Goal: Task Accomplishment & Management: Manage account settings

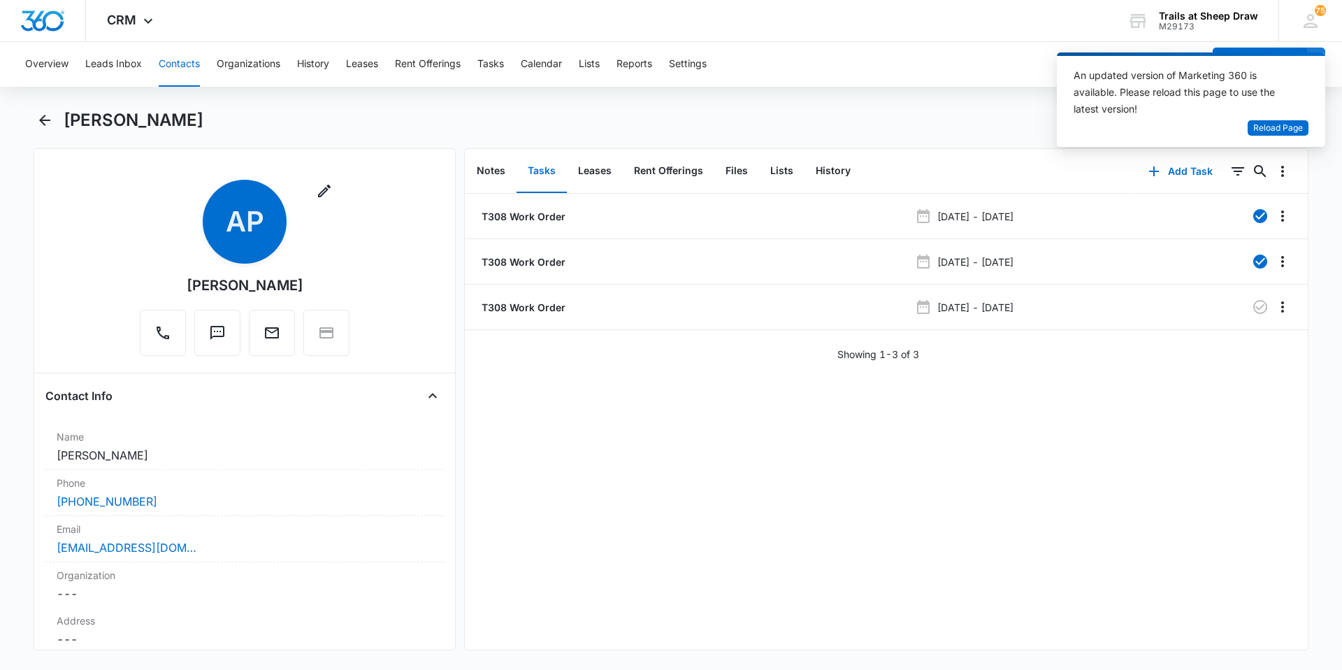
click at [192, 63] on button "Contacts" at bounding box center [179, 64] width 41 height 45
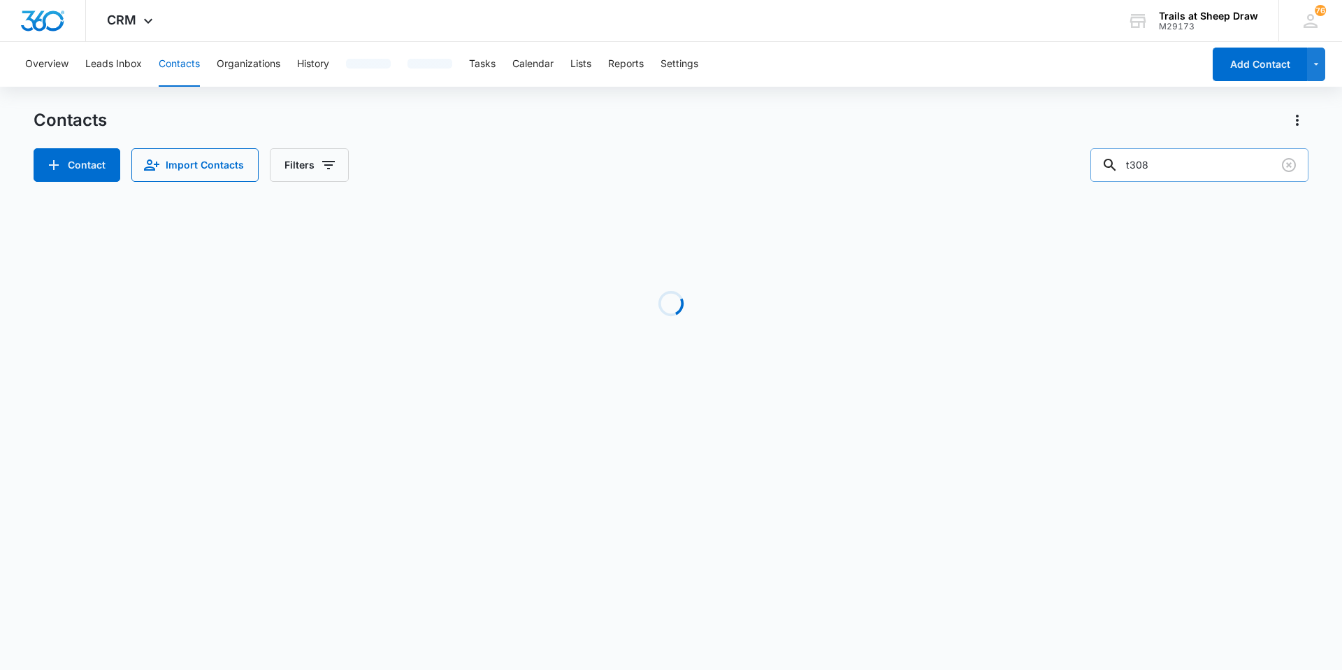
drag, startPoint x: 1185, startPoint y: 150, endPoint x: 1121, endPoint y: 161, distance: 64.7
click at [1121, 161] on div "t308" at bounding box center [1199, 165] width 218 height 34
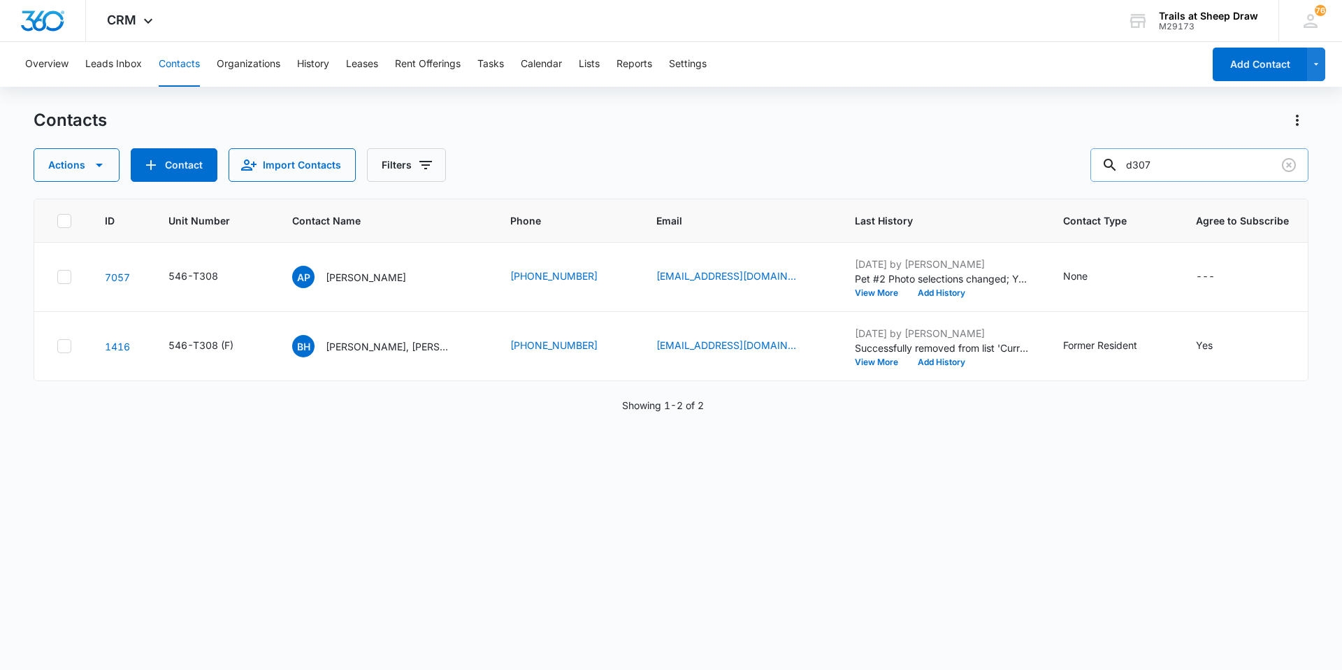
type input "d307"
click at [368, 277] on p "Jessica Payne" at bounding box center [367, 277] width 80 height 15
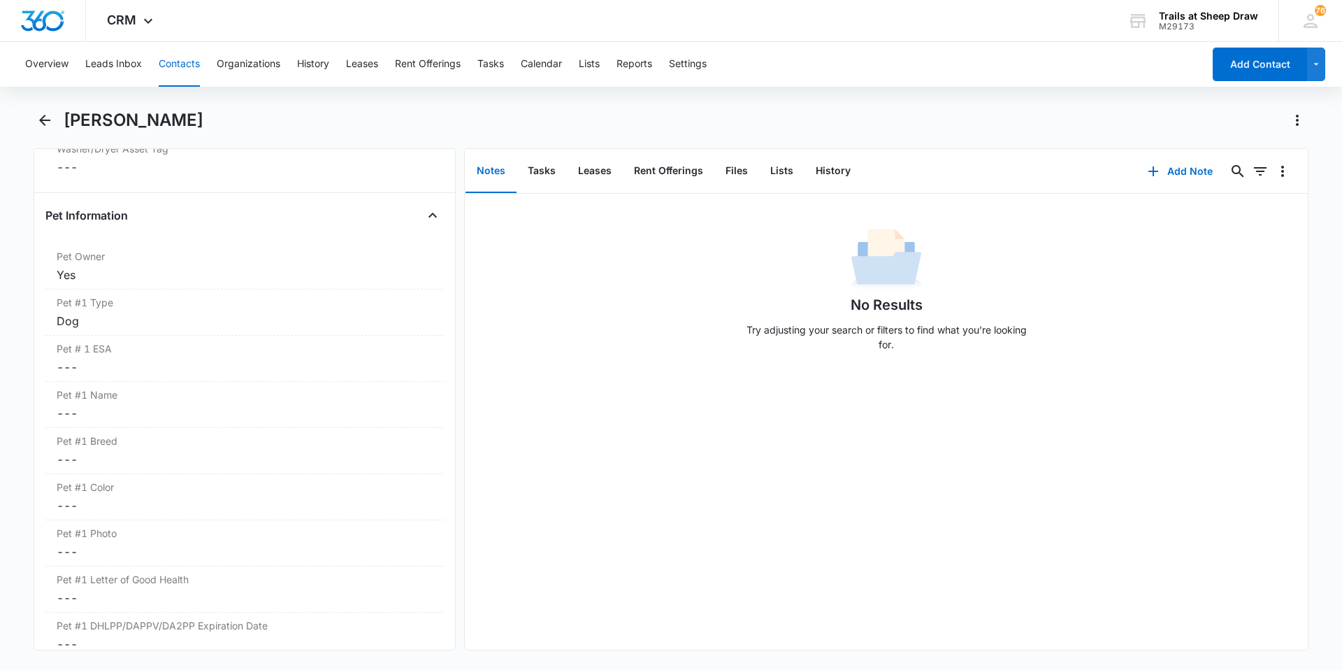
scroll to position [1678, 0]
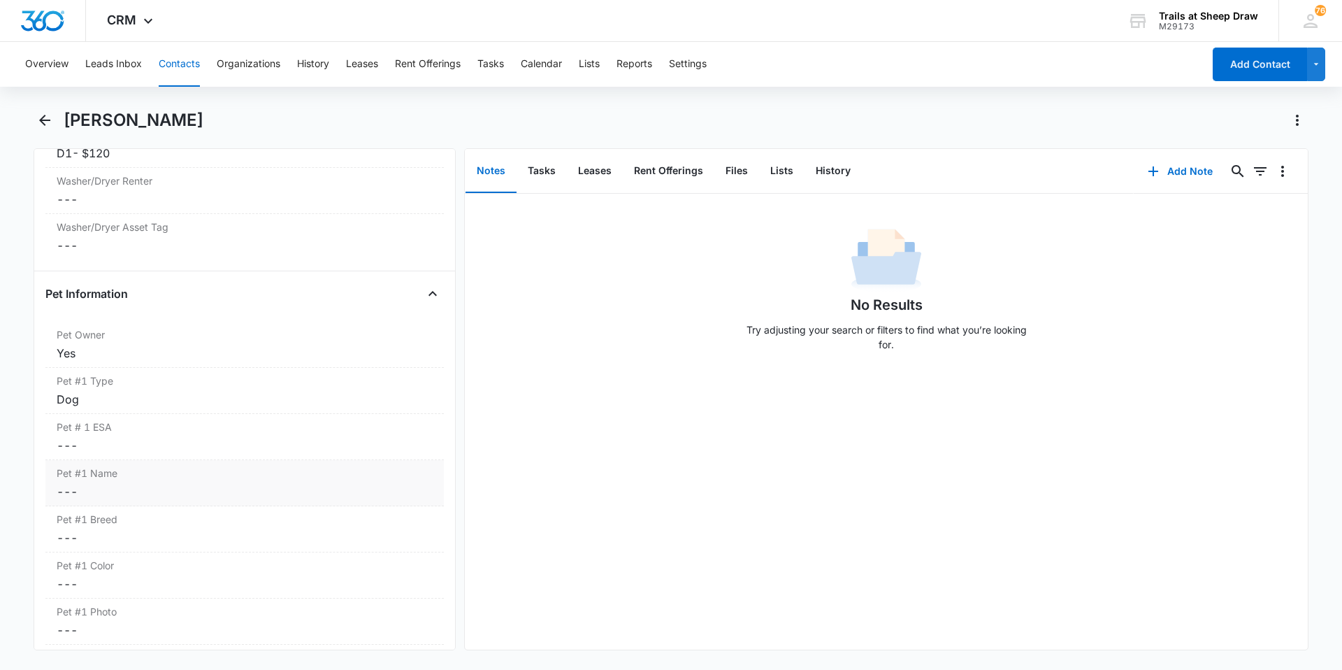
click at [117, 492] on dd "Cancel Save Changes ---" at bounding box center [245, 491] width 376 height 17
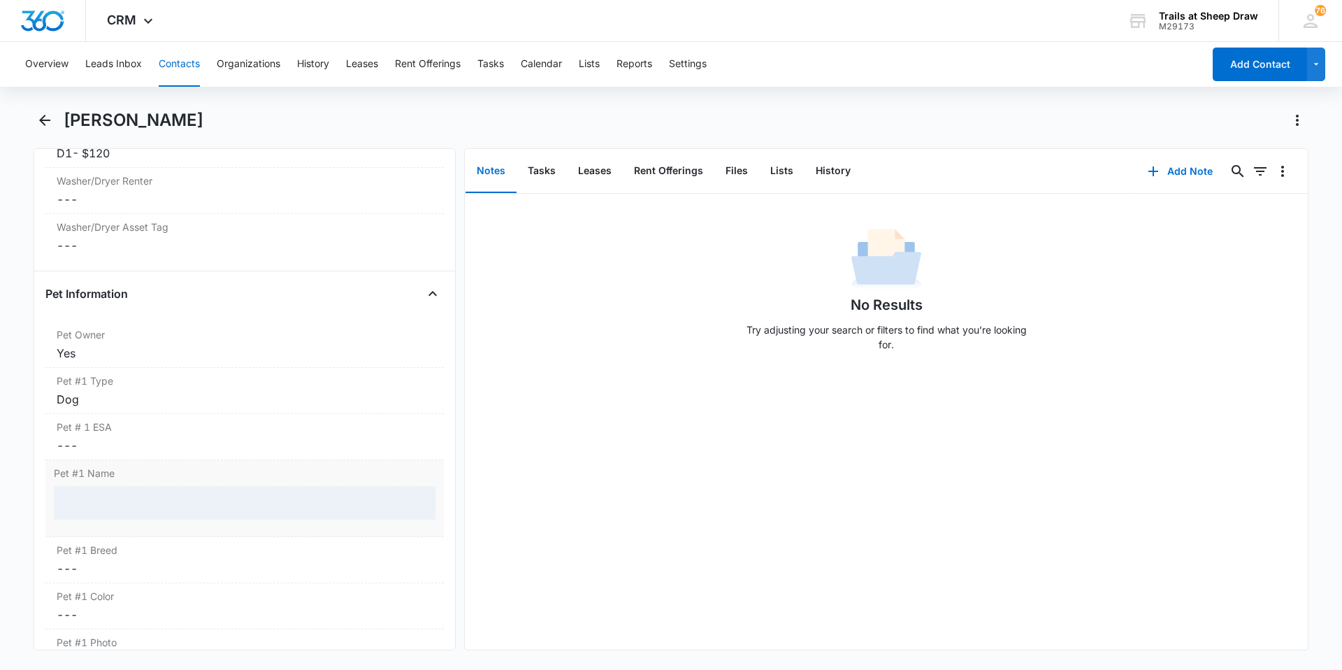
click at [117, 492] on div at bounding box center [245, 503] width 382 height 34
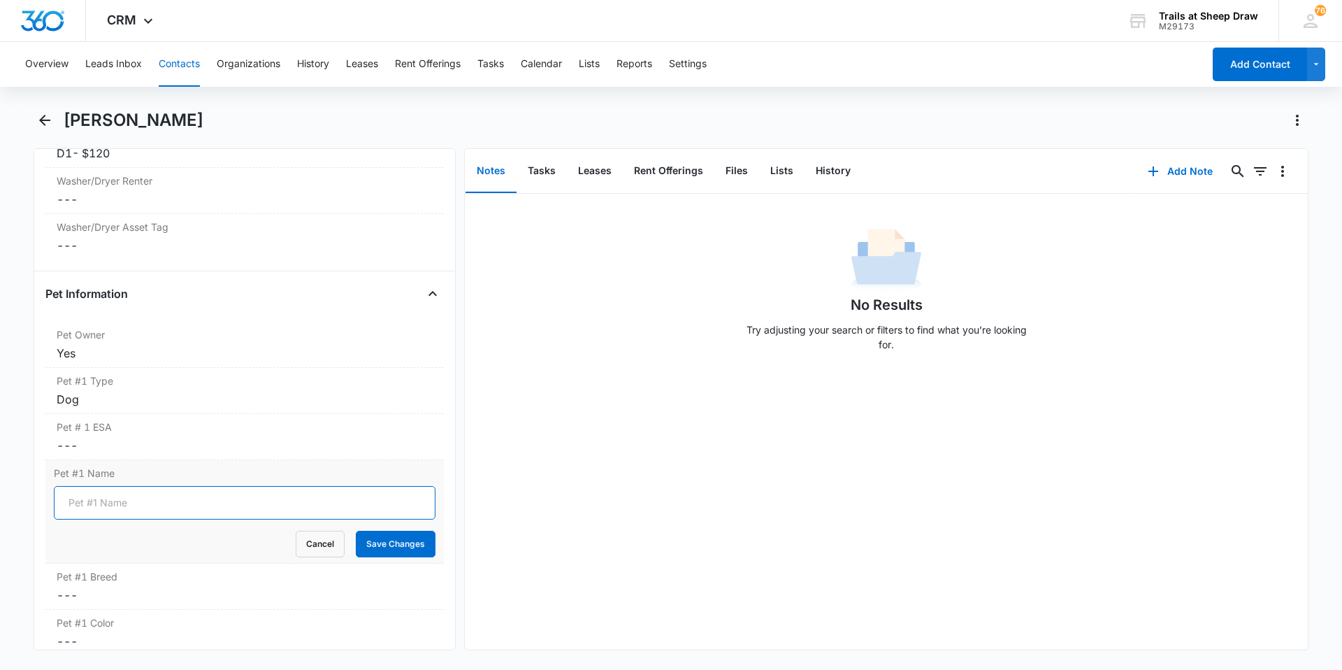
click at [118, 503] on input "Pet #1 Name" at bounding box center [245, 503] width 382 height 34
type input "Castiel"
click at [395, 543] on button "Save Changes" at bounding box center [396, 544] width 80 height 27
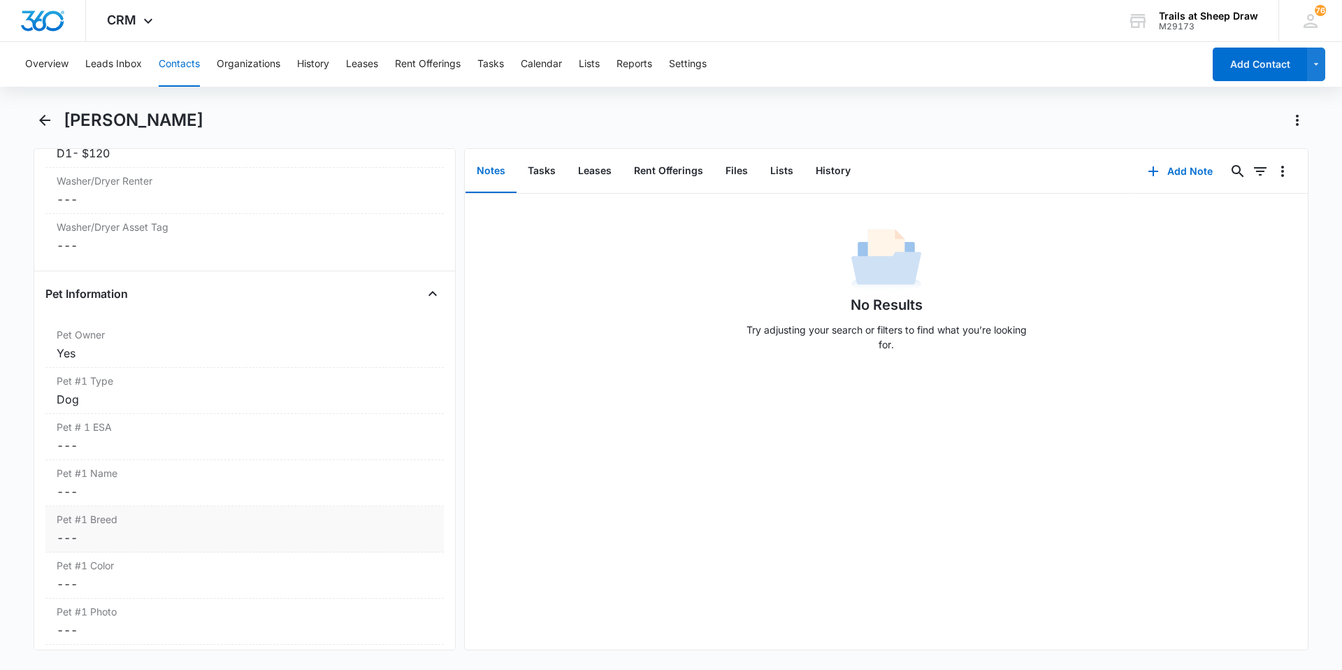
click at [125, 544] on dd "Cancel Save Changes ---" at bounding box center [245, 537] width 376 height 17
click at [115, 551] on input "Pet #1 Breed" at bounding box center [245, 549] width 382 height 34
type input "Bulldog"
click at [382, 596] on button "Save Changes" at bounding box center [396, 590] width 80 height 27
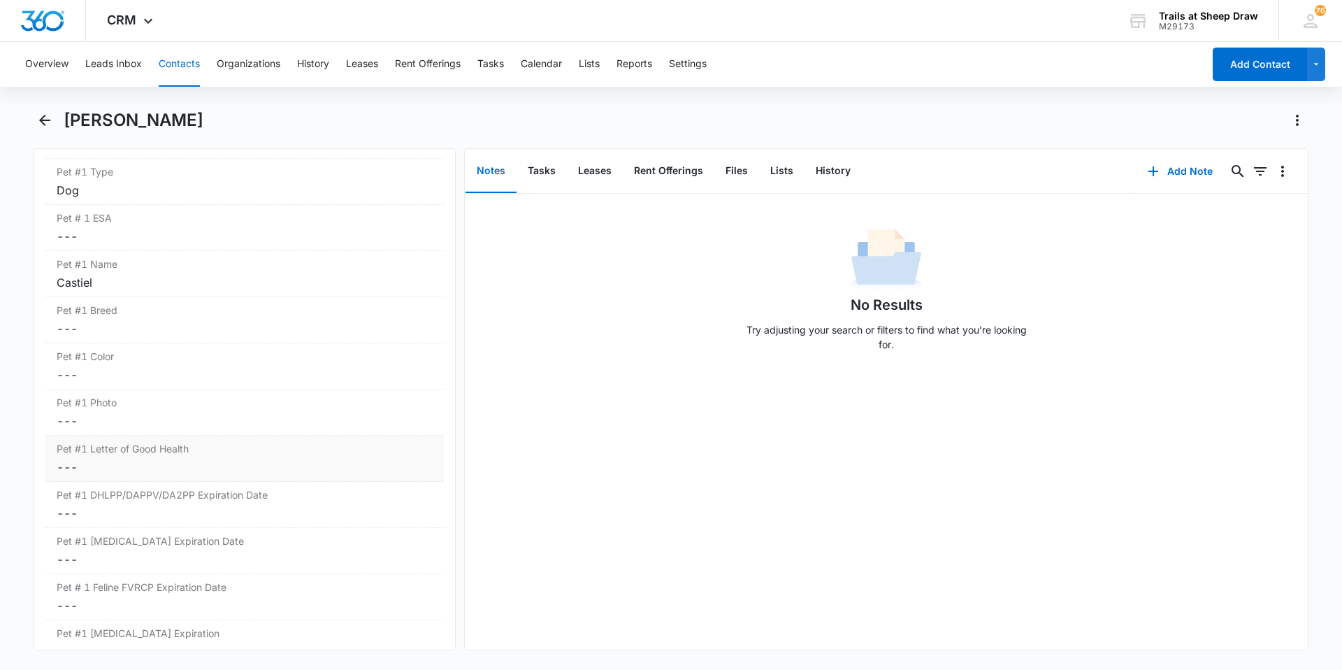
scroll to position [1887, 0]
click at [124, 372] on dd "Cancel Save Changes ---" at bounding box center [245, 374] width 376 height 17
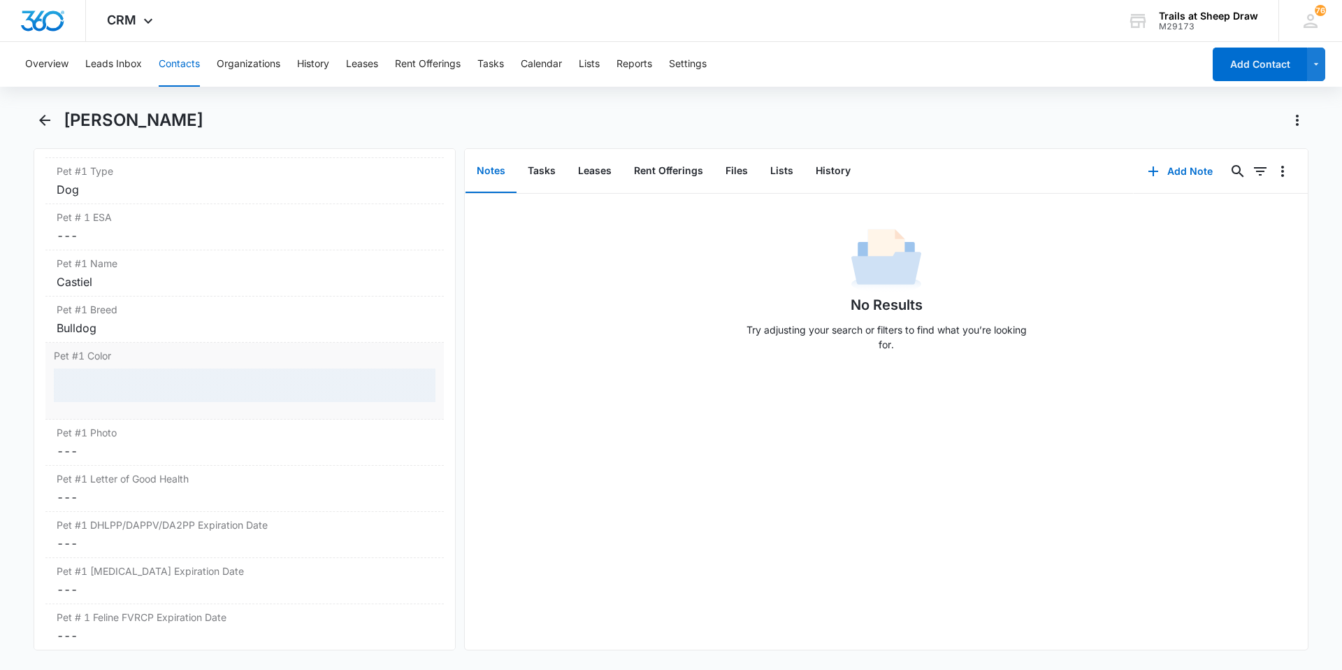
click at [113, 385] on div at bounding box center [245, 385] width 382 height 34
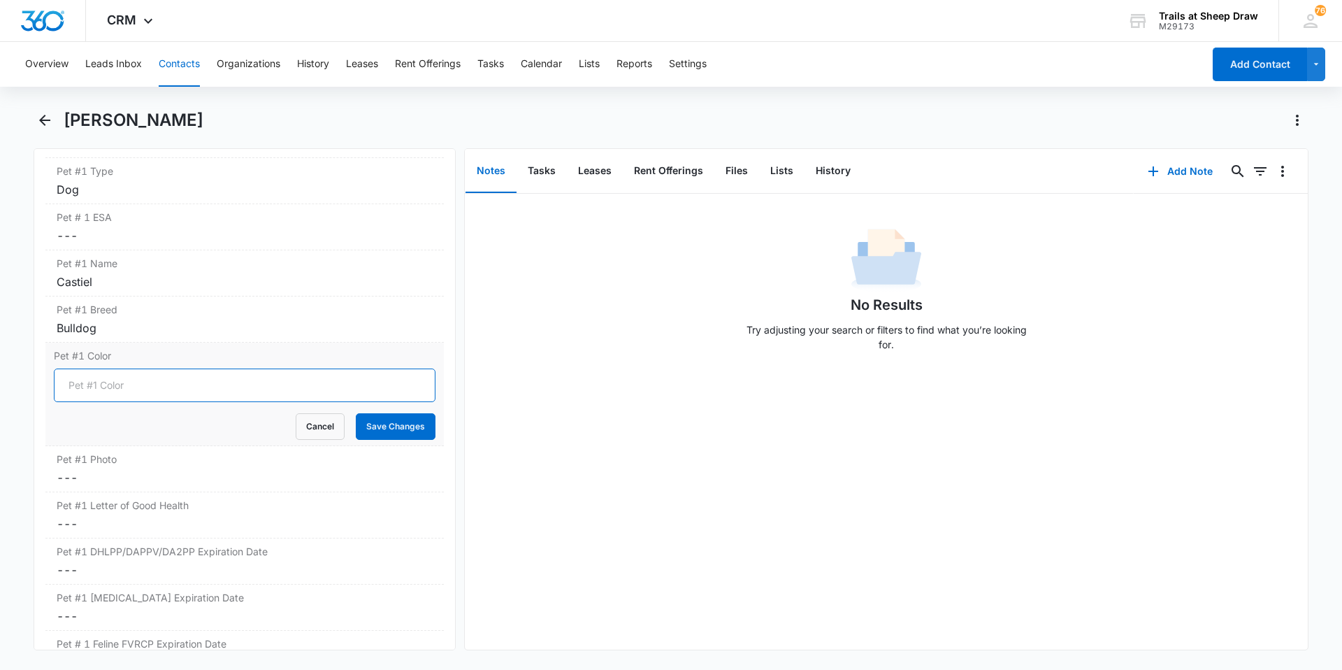
click at [113, 385] on input "Pet #1 Color" at bounding box center [245, 385] width 382 height 34
type input "Tan"
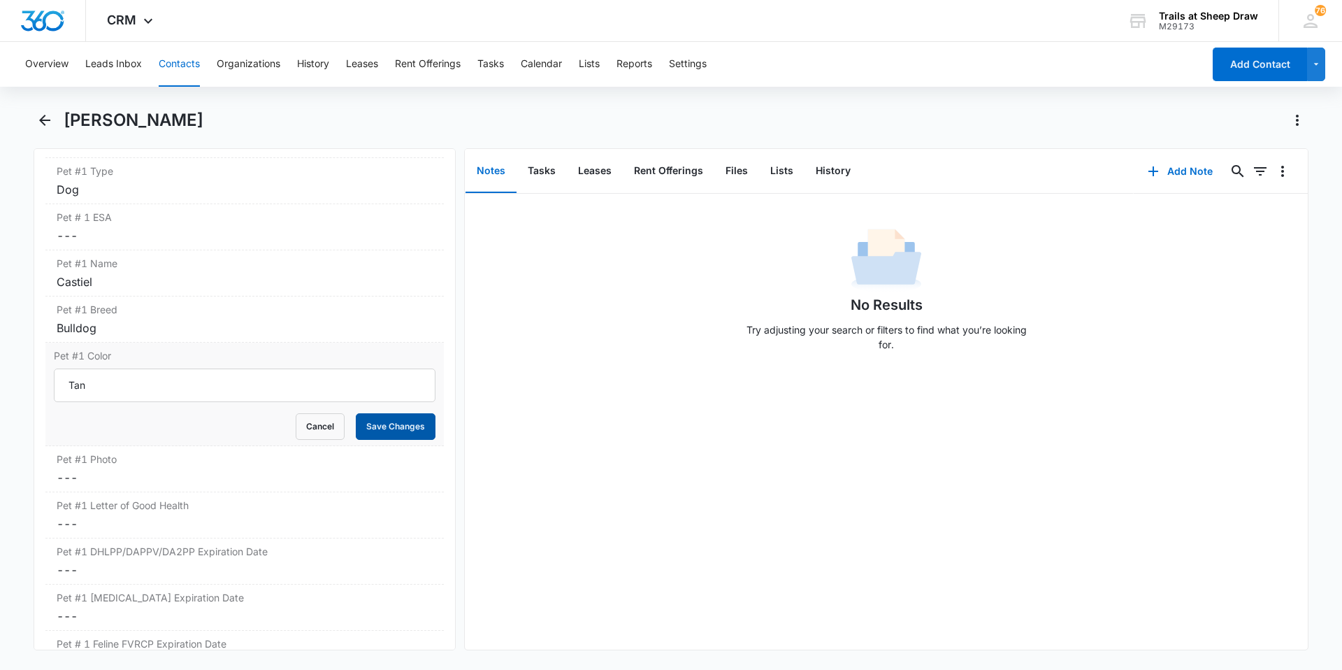
click at [356, 418] on button "Save Changes" at bounding box center [396, 426] width 80 height 27
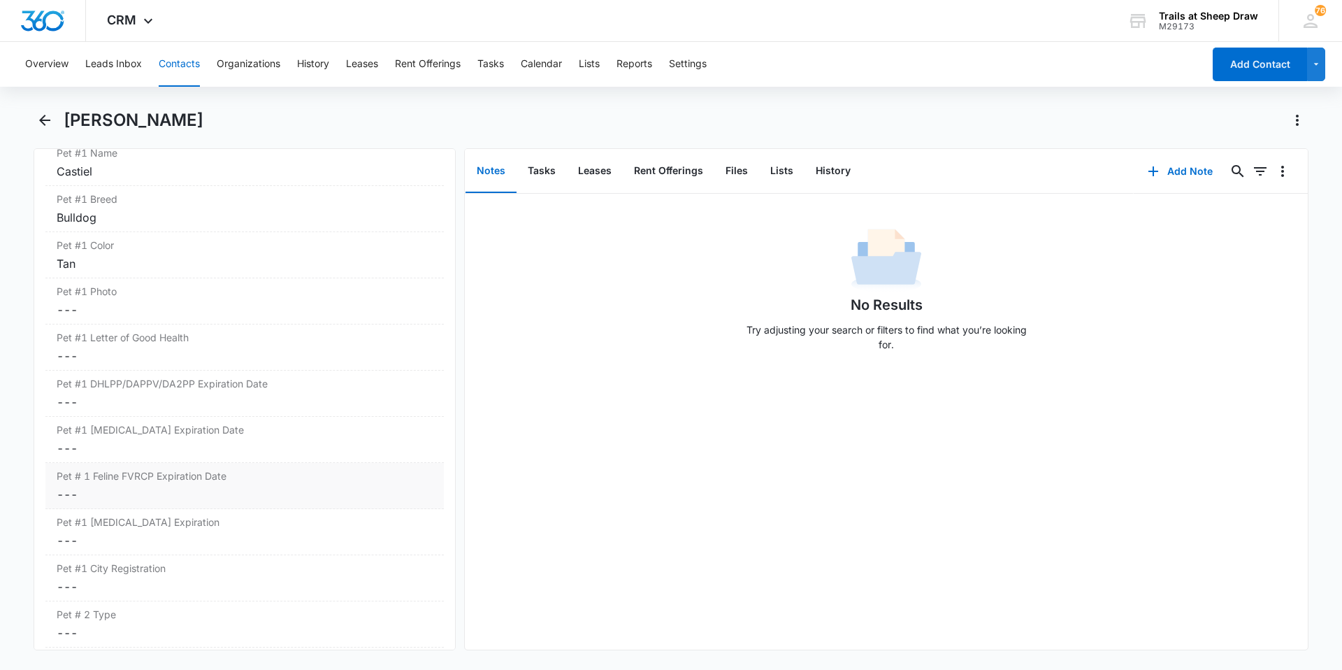
scroll to position [2027, 0]
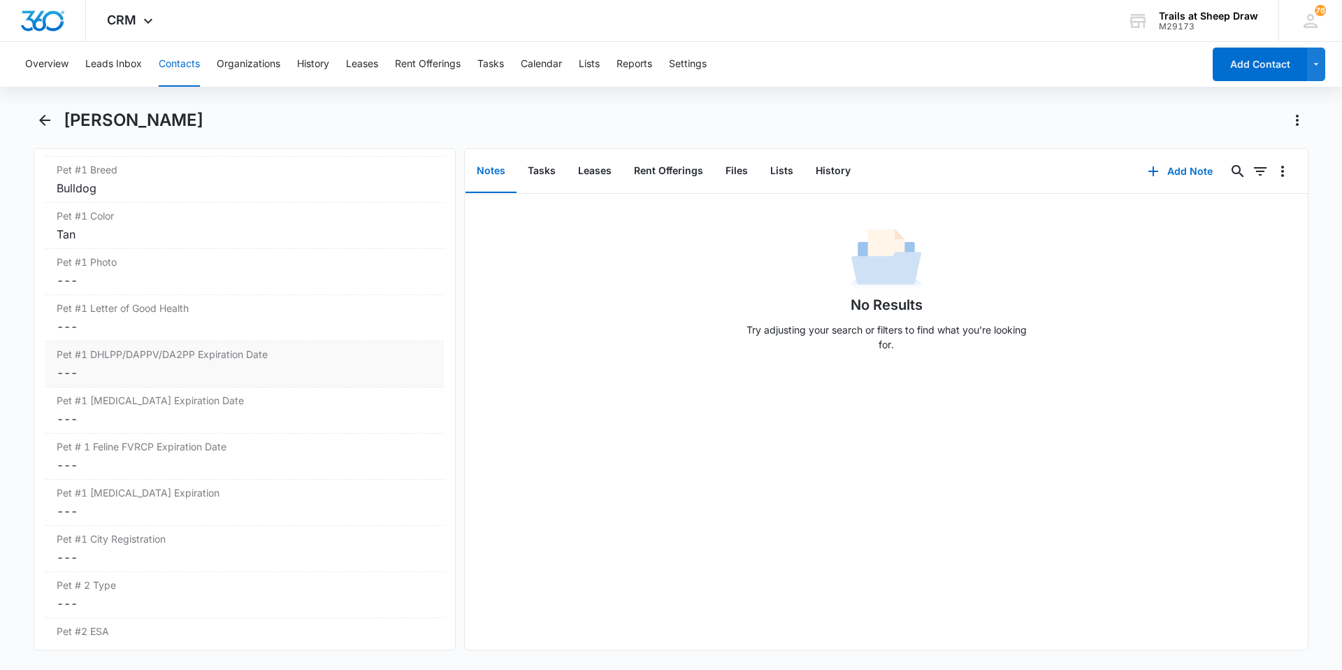
click at [159, 374] on dd "Cancel Save Changes ---" at bounding box center [245, 372] width 376 height 17
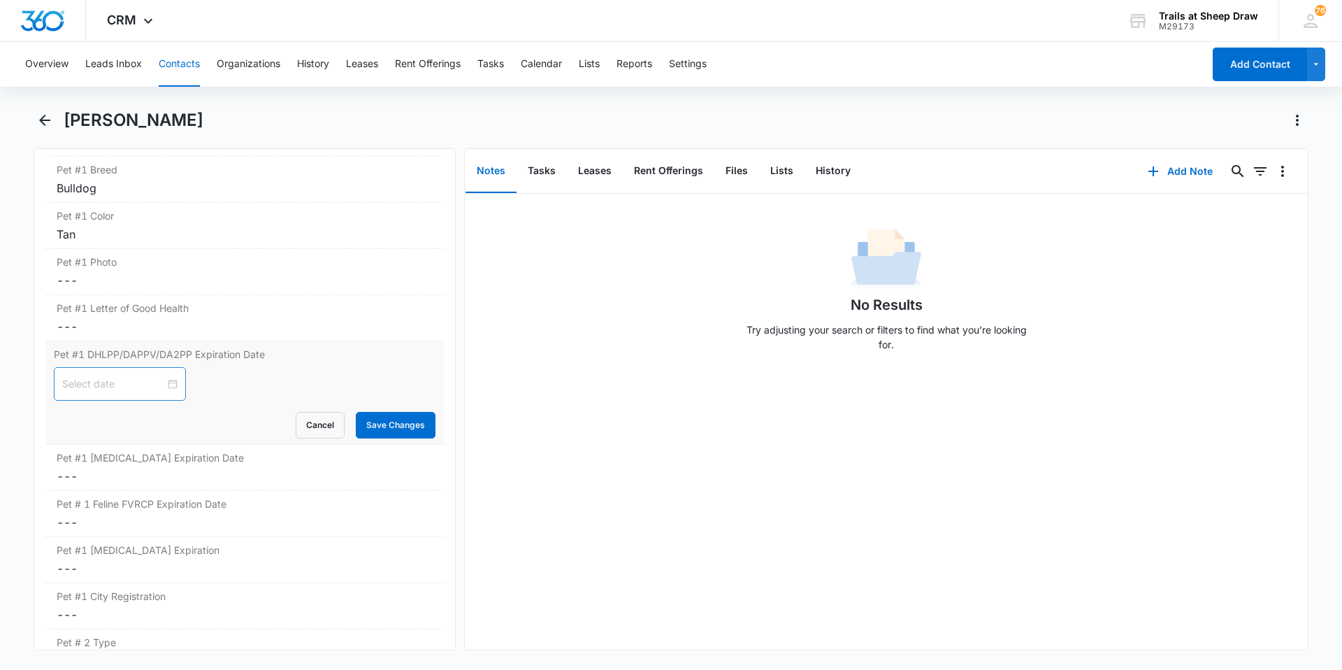
click at [163, 382] on div at bounding box center [119, 383] width 115 height 15
click at [82, 419] on span "button" at bounding box center [83, 418] width 7 height 7
click at [233, 417] on span "button" at bounding box center [236, 418] width 7 height 7
type input "Aug 30, 2026"
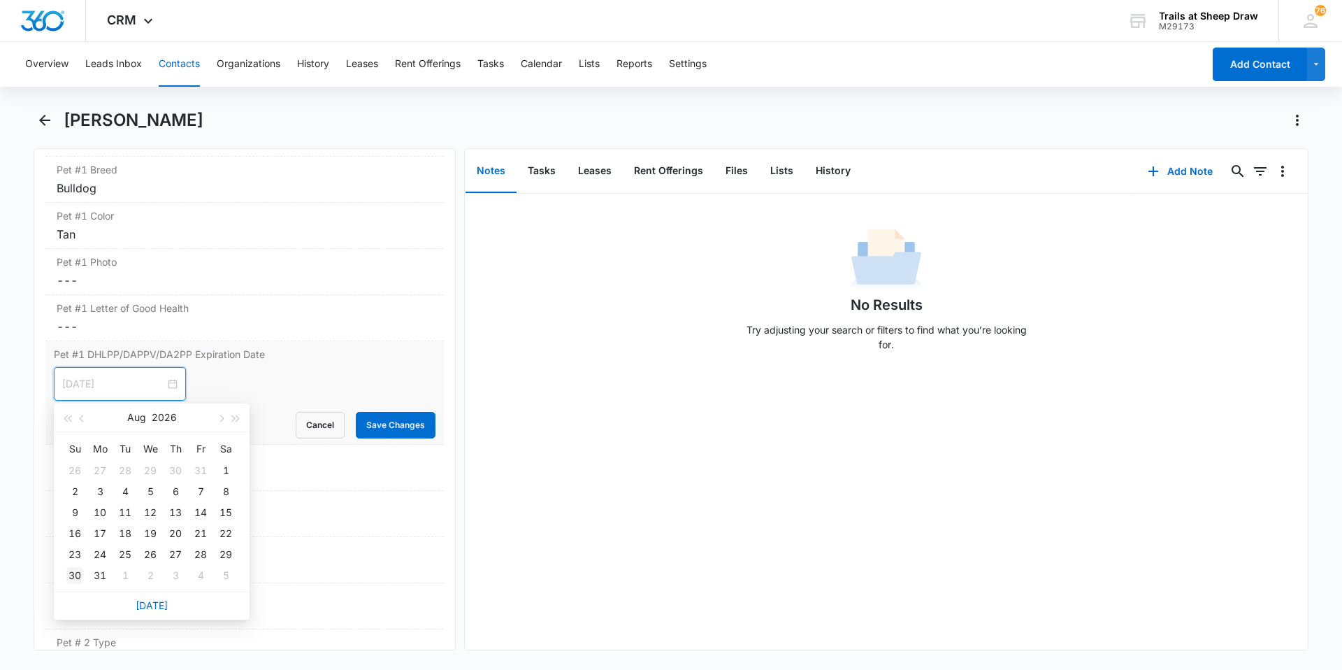
click at [76, 577] on div "30" at bounding box center [74, 575] width 17 height 17
click at [389, 417] on button "Save Changes" at bounding box center [396, 425] width 80 height 27
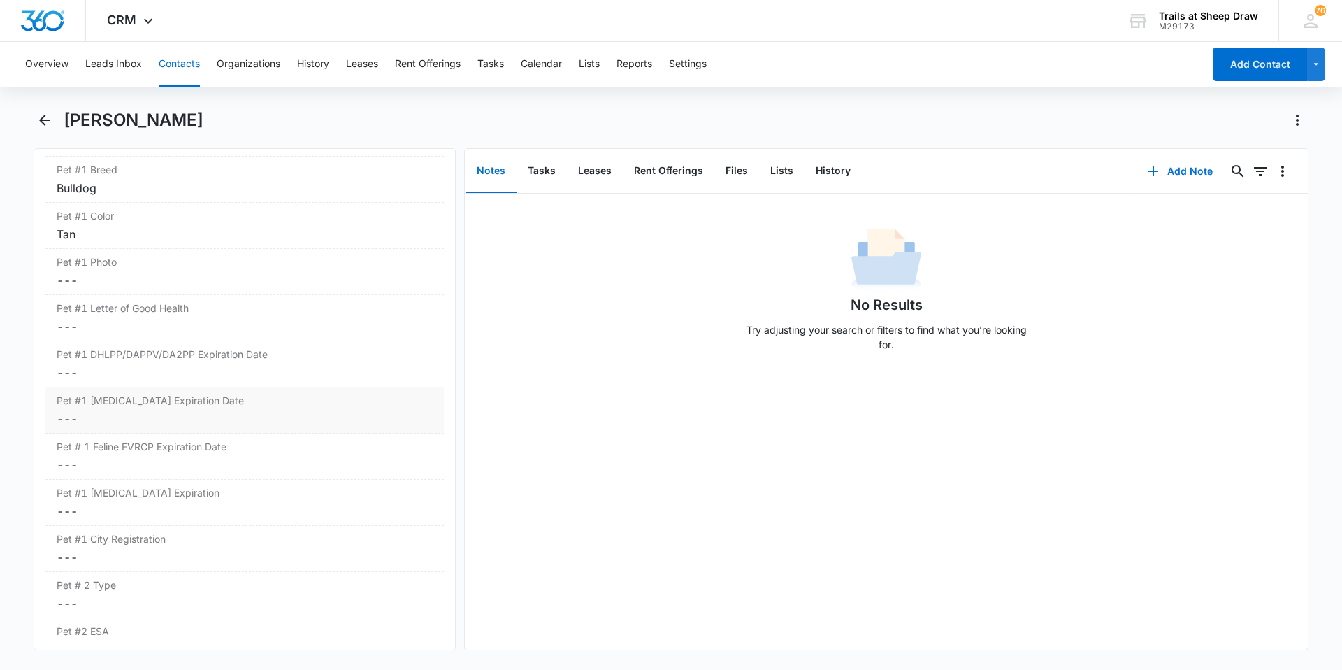
click at [147, 421] on dd "Cancel Save Changes ---" at bounding box center [245, 418] width 376 height 17
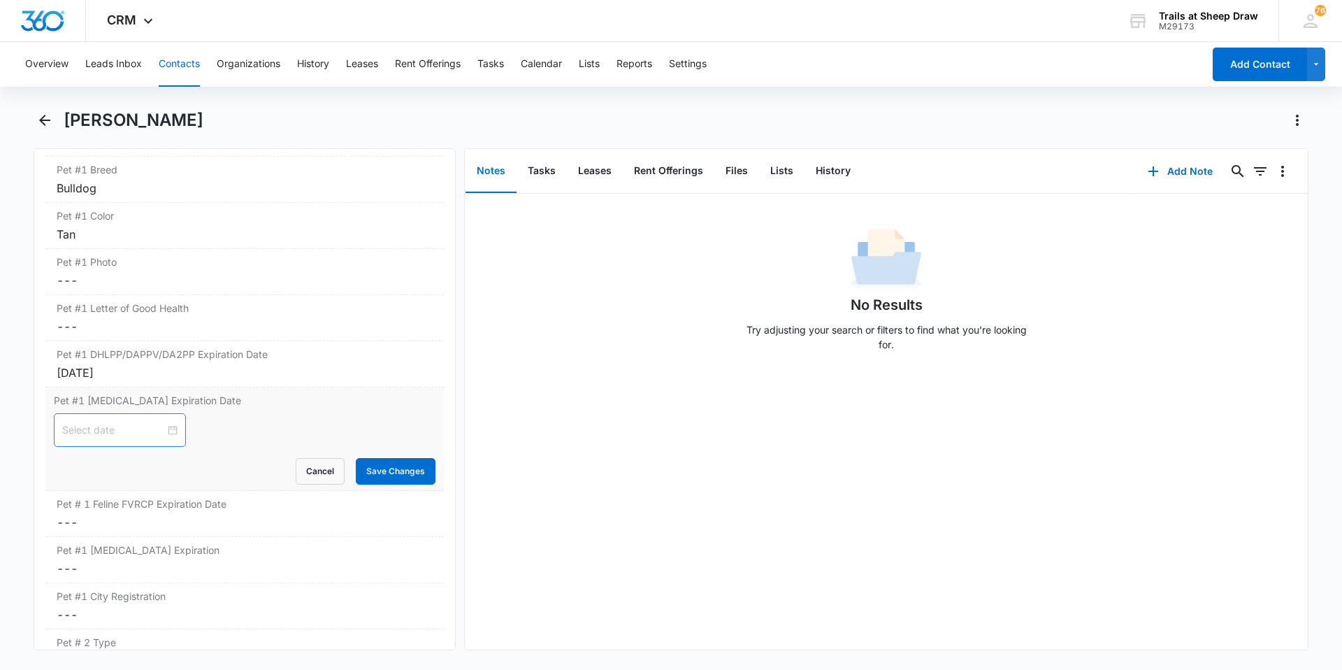
click at [164, 428] on div at bounding box center [119, 429] width 115 height 15
click at [220, 464] on span "button" at bounding box center [220, 464] width 7 height 7
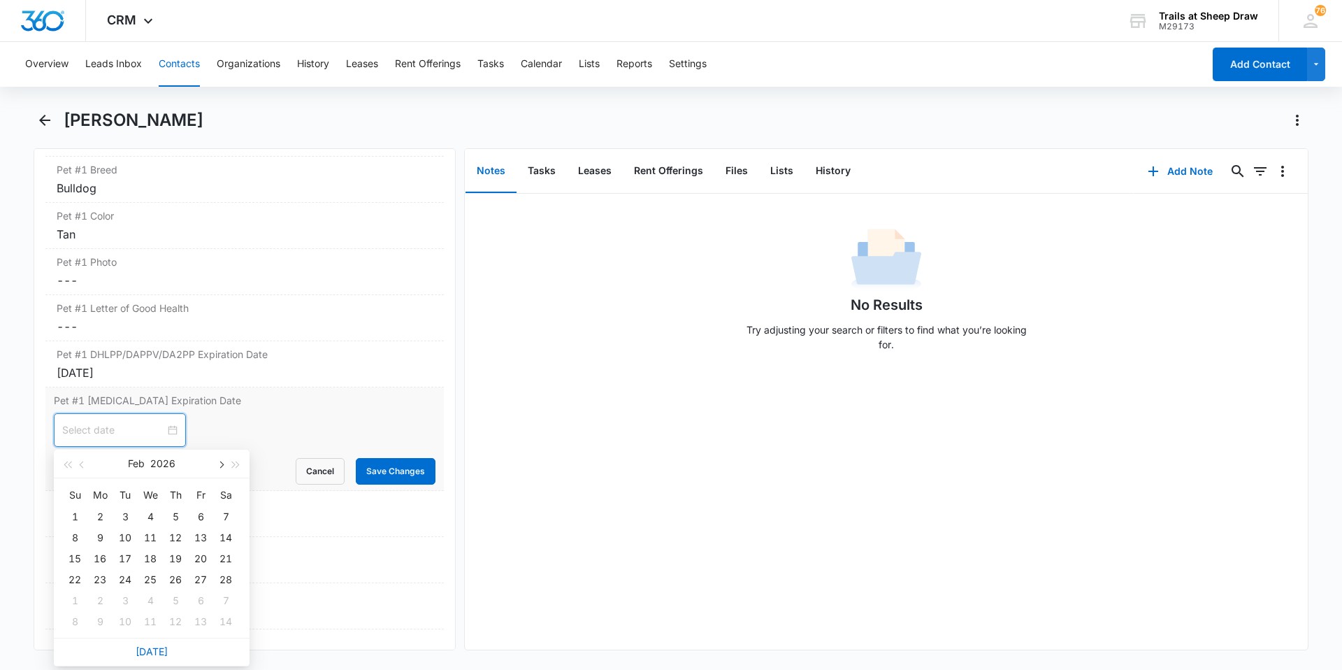
click at [220, 464] on span "button" at bounding box center [220, 464] width 7 height 7
type input "Apr 23, 2026"
click at [174, 577] on div "23" at bounding box center [175, 579] width 17 height 17
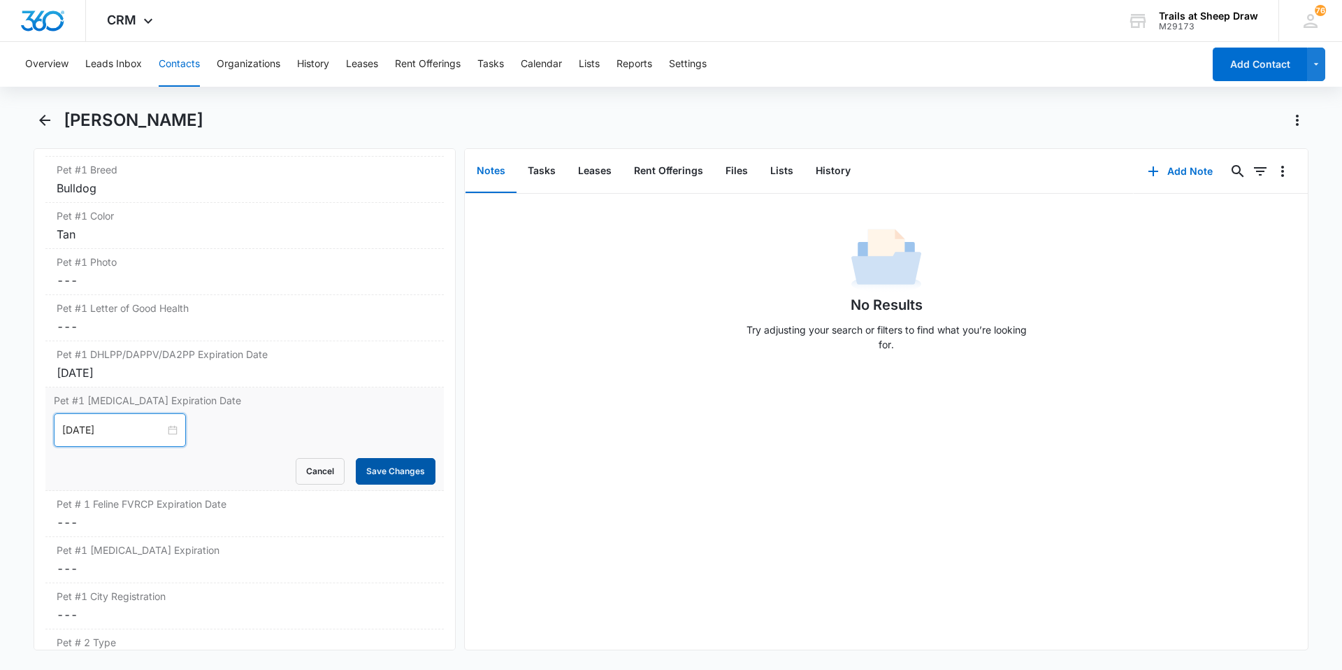
click at [362, 473] on button "Save Changes" at bounding box center [396, 471] width 80 height 27
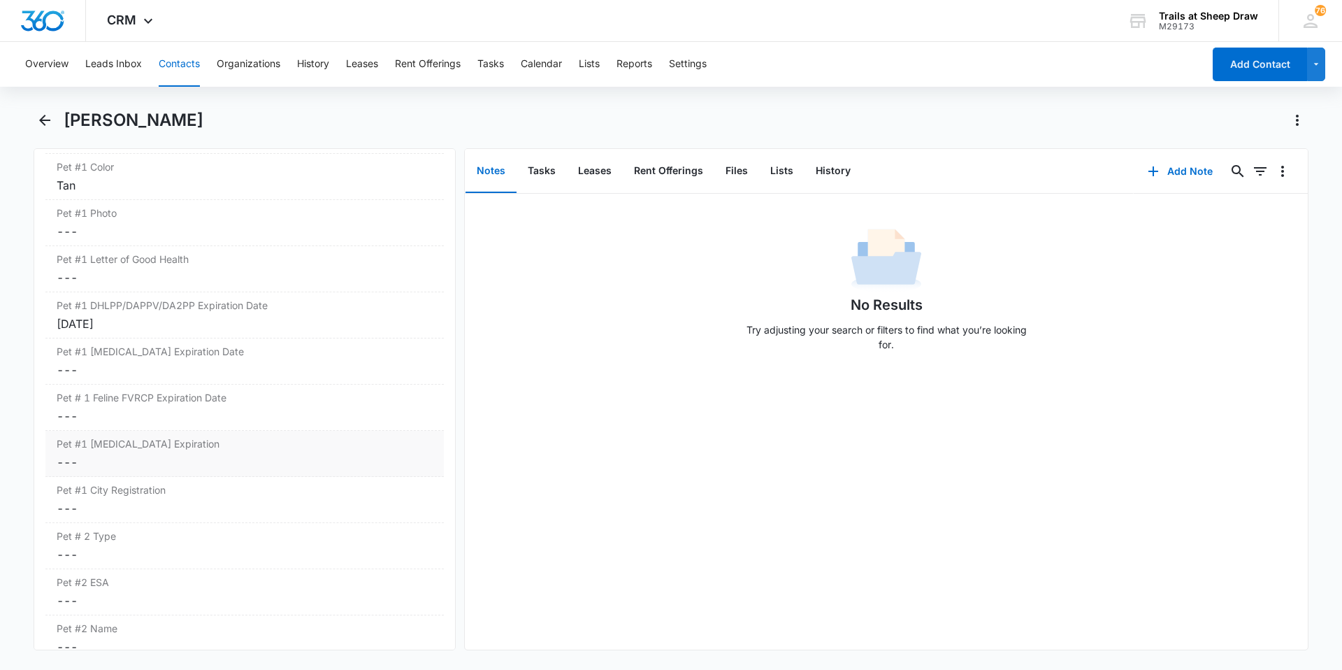
scroll to position [2097, 0]
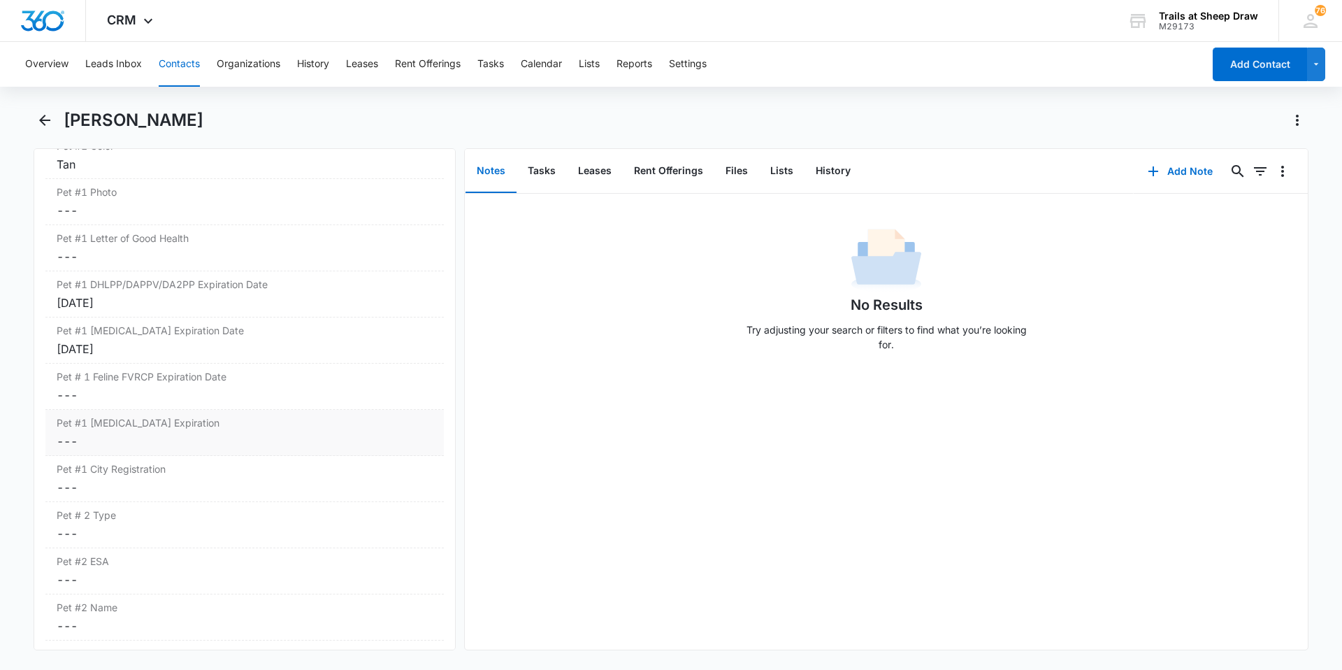
click at [158, 434] on dd "Cancel Save Changes ---" at bounding box center [245, 441] width 376 height 17
click at [166, 452] on div at bounding box center [119, 452] width 115 height 15
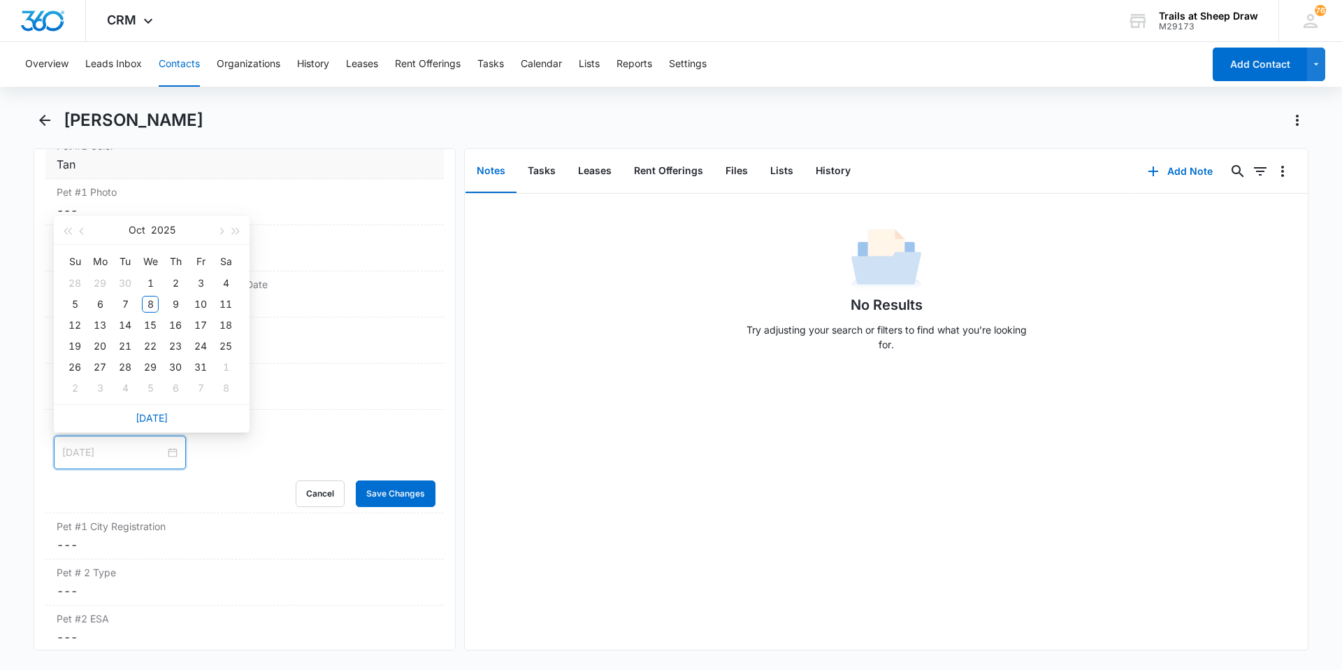
type input "Oct 3, 2025"
click at [238, 234] on button "button" at bounding box center [236, 230] width 15 height 28
type input "Oct 1, 2028"
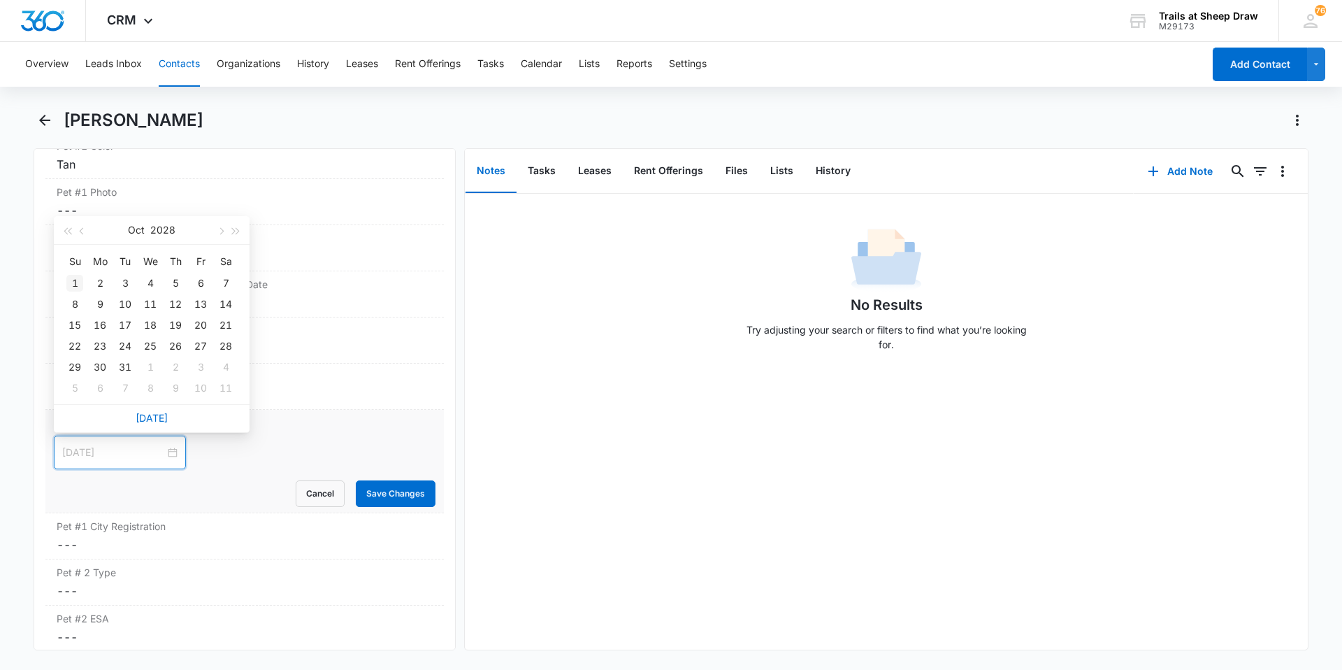
click at [75, 284] on div "1" at bounding box center [74, 283] width 17 height 17
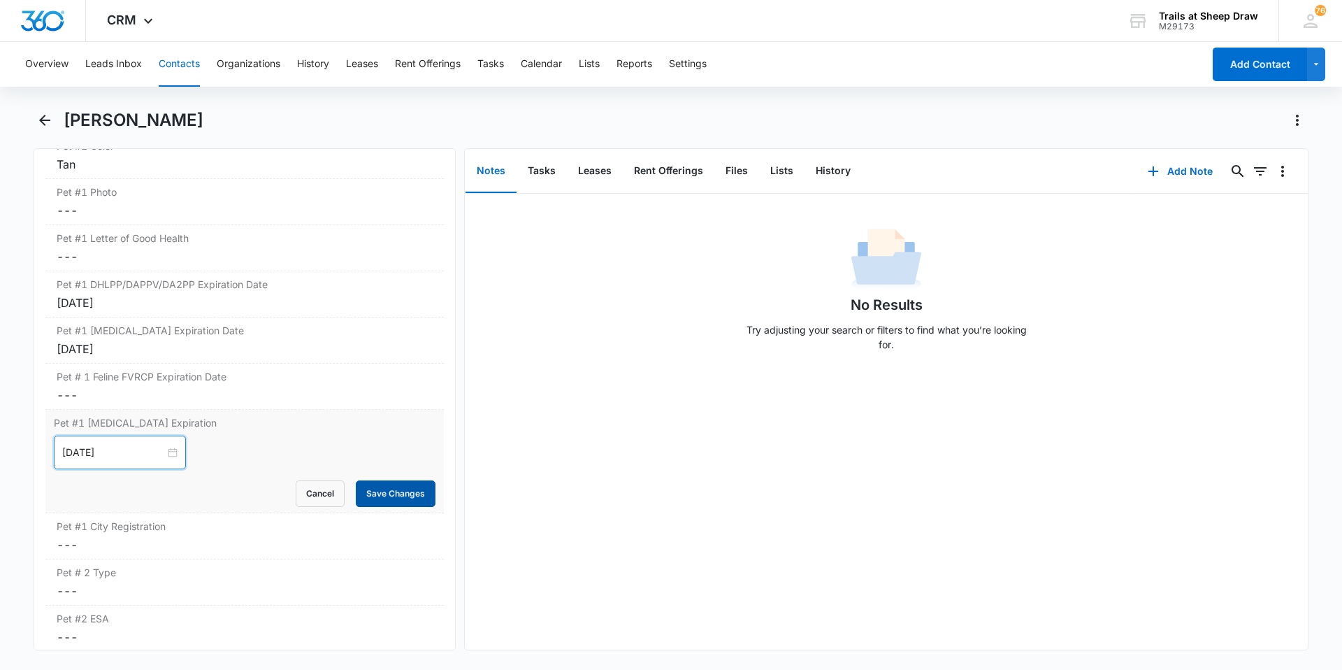
click at [387, 491] on button "Save Changes" at bounding box center [396, 493] width 80 height 27
drag, startPoint x: 387, startPoint y: 491, endPoint x: 587, endPoint y: 556, distance: 210.4
click at [587, 556] on div "No Results Try adjusting your search or filters to find what you’re looking for." at bounding box center [886, 422] width 843 height 456
click at [491, 73] on button "Tasks" at bounding box center [490, 64] width 27 height 45
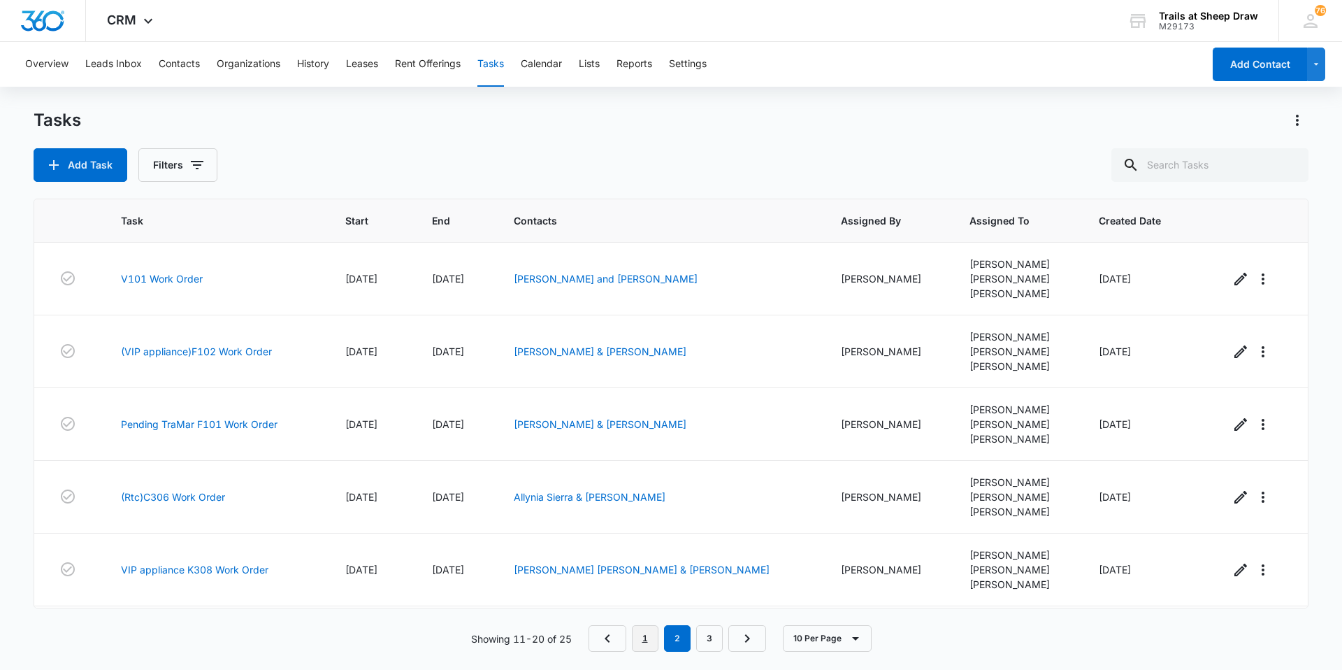
click at [648, 647] on link "1" at bounding box center [645, 638] width 27 height 27
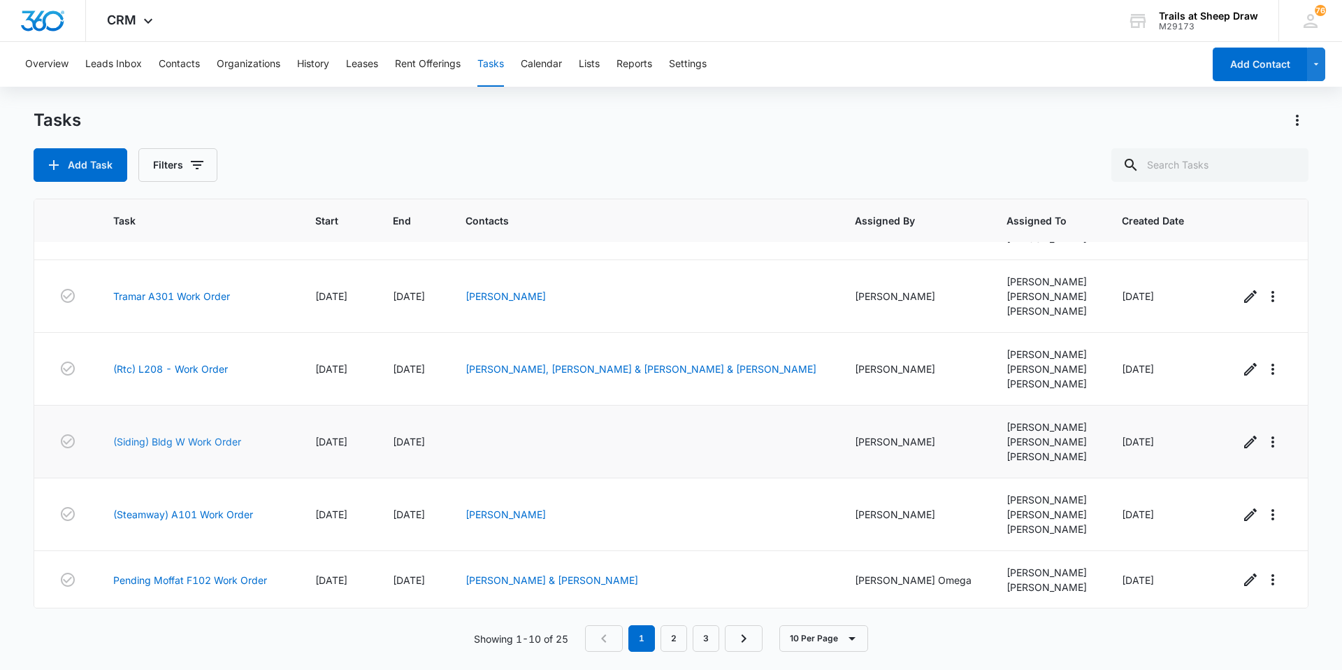
scroll to position [317, 0]
click at [666, 640] on link "2" at bounding box center [674, 638] width 27 height 27
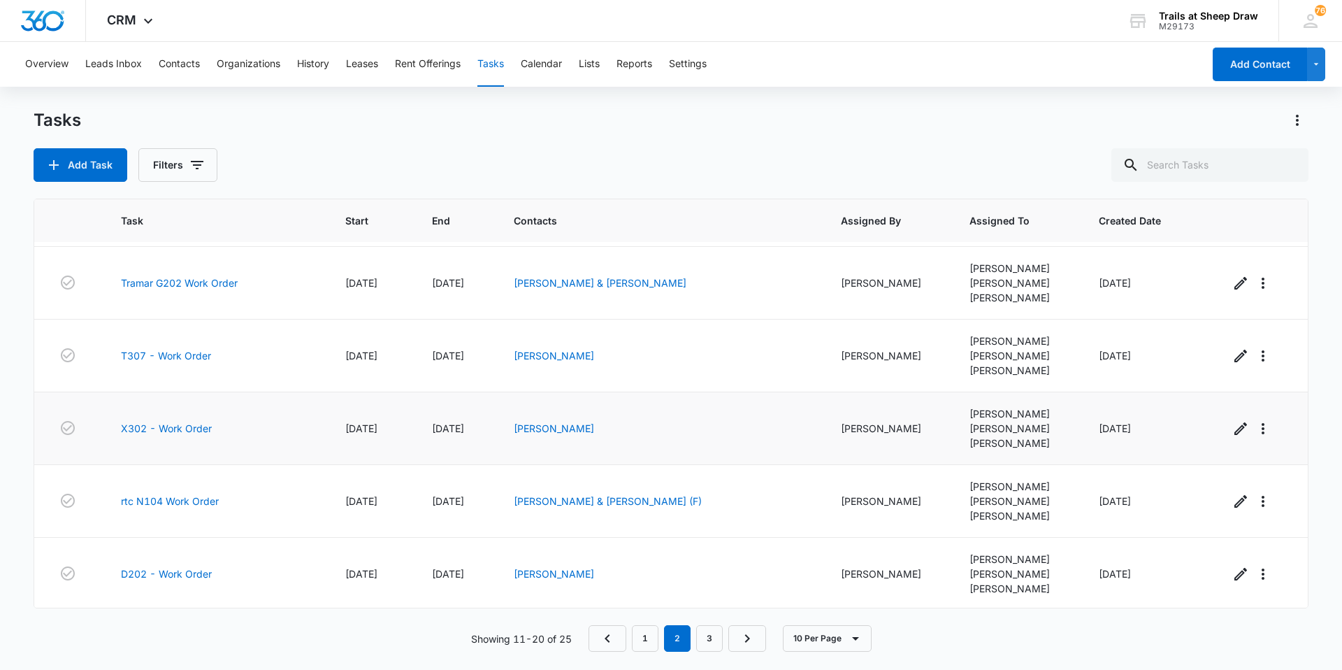
scroll to position [361, 0]
click at [712, 635] on link "3" at bounding box center [709, 638] width 27 height 27
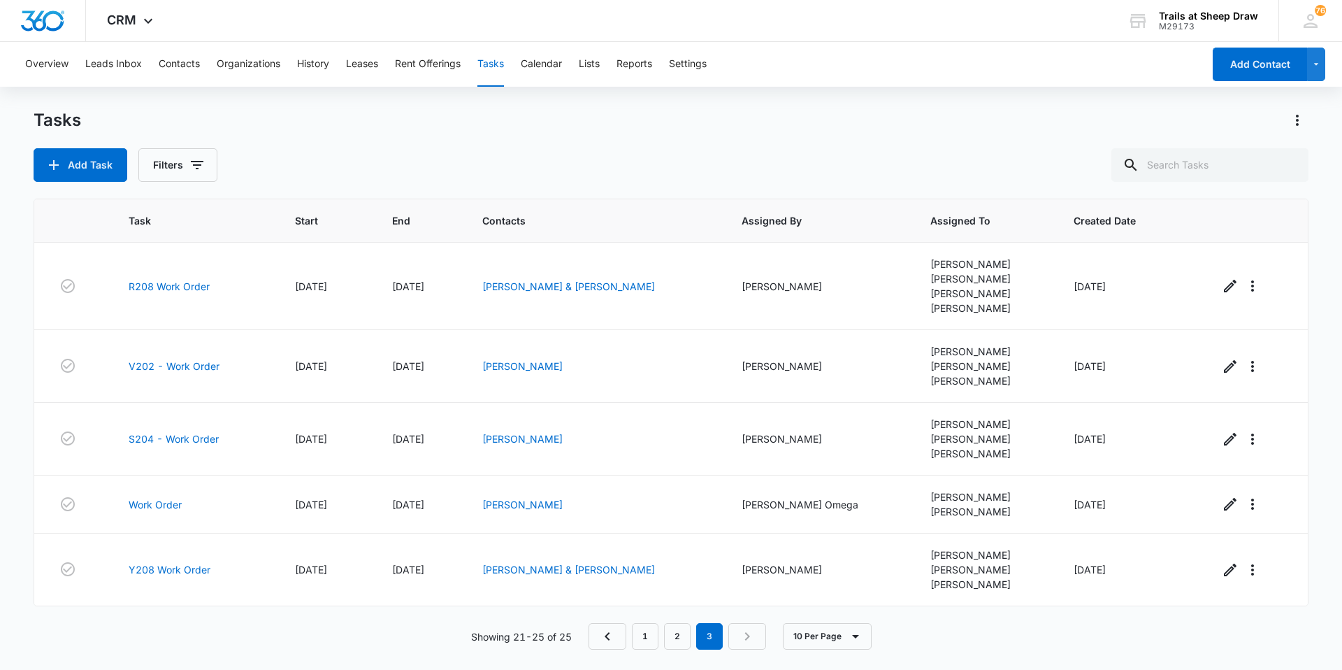
scroll to position [0, 0]
